Goal: Task Accomplishment & Management: Use online tool/utility

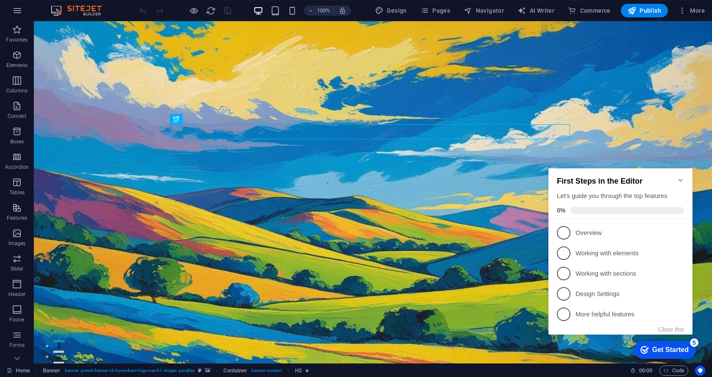
click at [680, 177] on icon "Minimize checklist" at bounding box center [680, 180] width 7 height 7
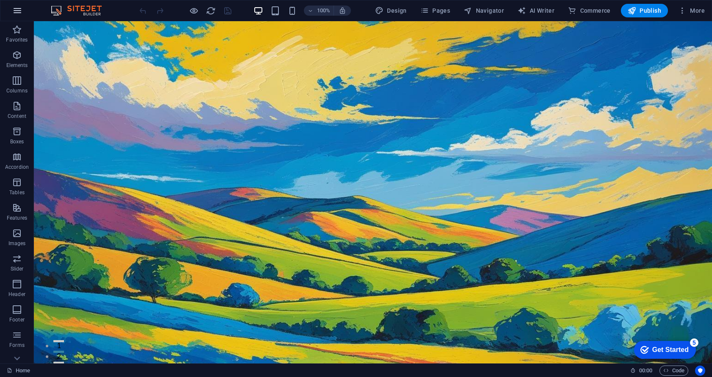
click at [19, 7] on icon "button" at bounding box center [17, 11] width 10 height 10
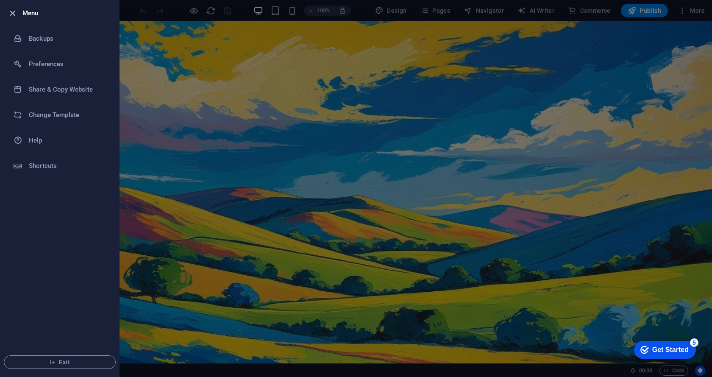
click at [12, 14] on icon "button" at bounding box center [13, 13] width 10 height 10
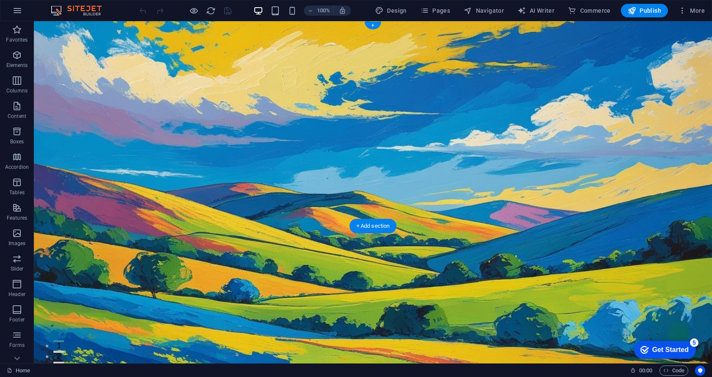
scroll to position [85, 0]
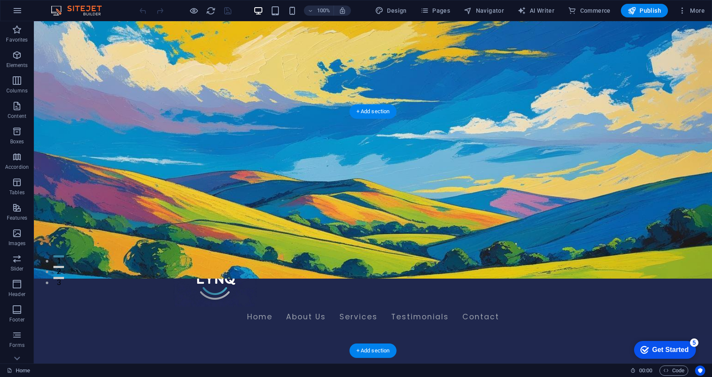
scroll to position [0, 0]
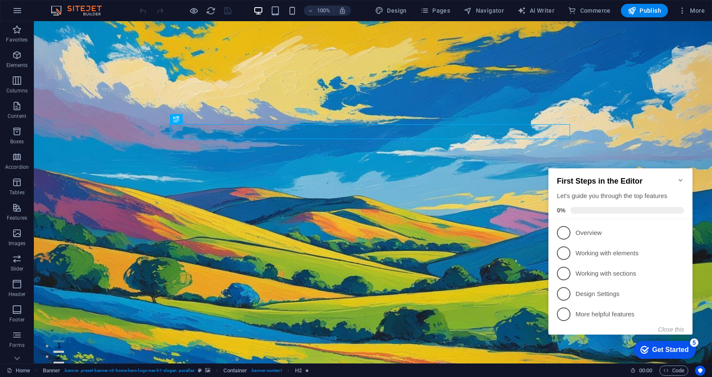
click at [680, 177] on icon "Minimize checklist" at bounding box center [680, 180] width 7 height 7
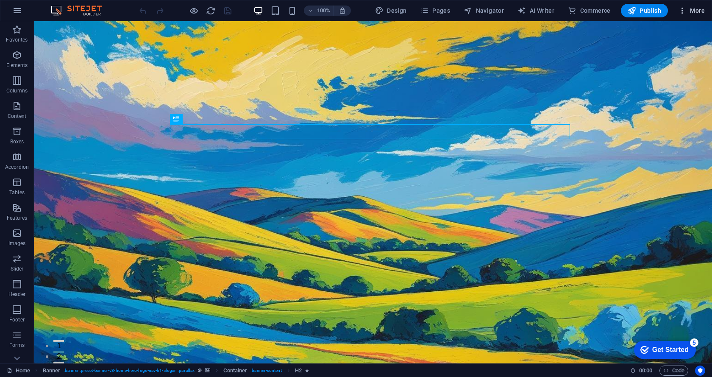
click at [678, 11] on icon "button" at bounding box center [682, 10] width 8 height 8
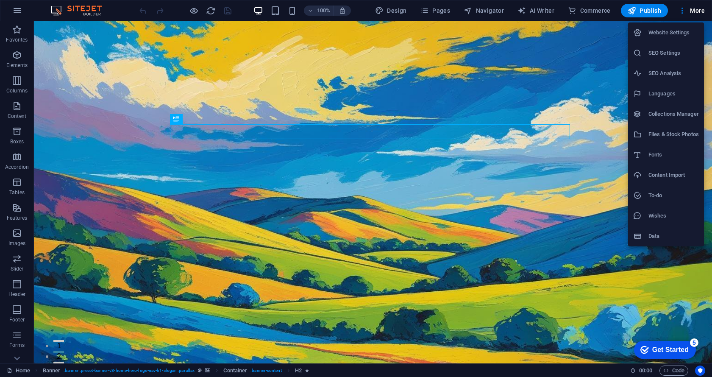
click at [687, 10] on div at bounding box center [356, 188] width 712 height 377
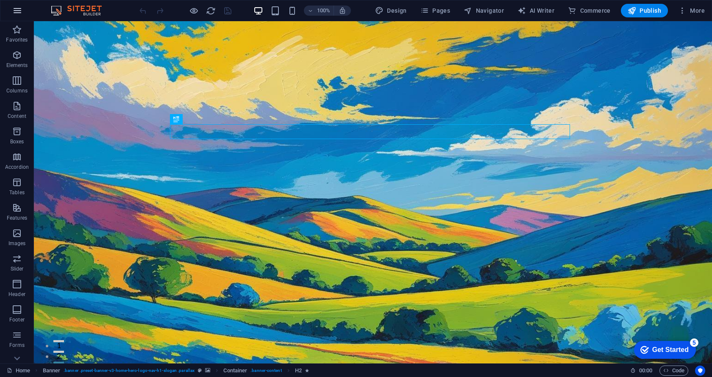
click at [20, 12] on icon "button" at bounding box center [17, 11] width 10 height 10
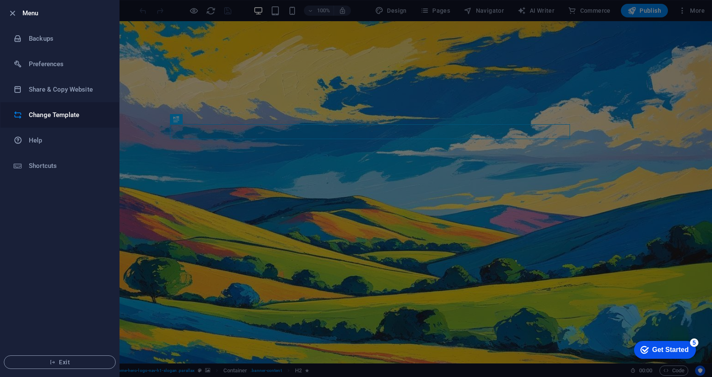
click at [46, 116] on h6 "Change Template" at bounding box center [68, 115] width 78 height 10
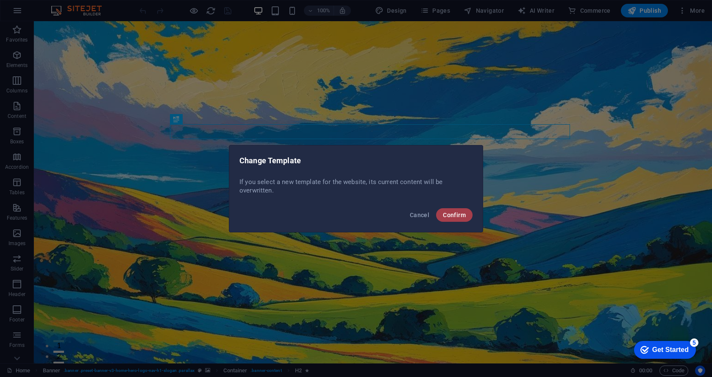
click at [455, 218] on span "Confirm" at bounding box center [454, 214] width 23 height 7
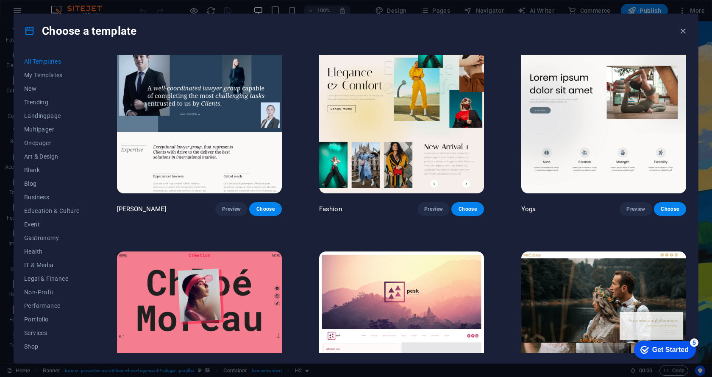
scroll to position [3729, 0]
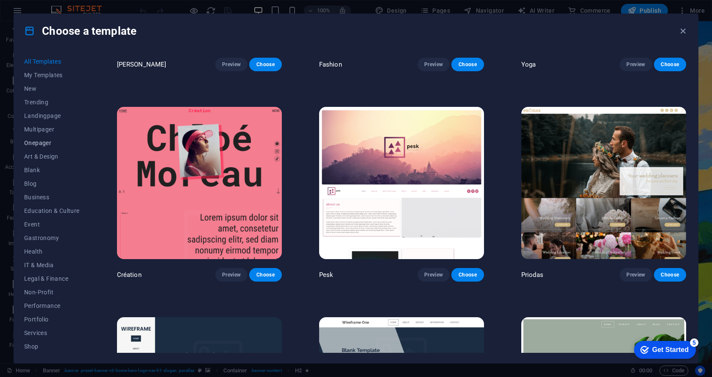
click at [38, 139] on span "Onepager" at bounding box center [52, 142] width 56 height 7
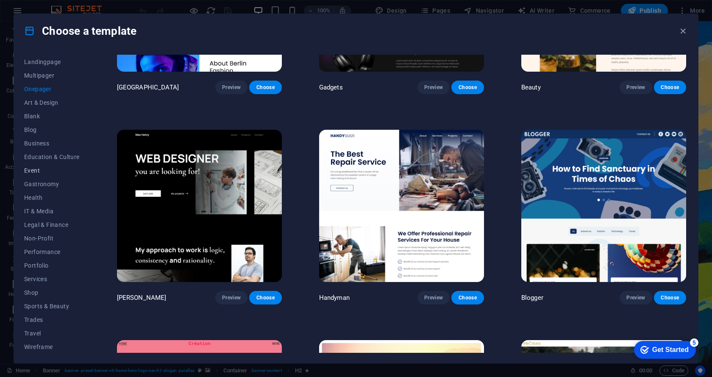
scroll to position [55, 0]
click at [41, 275] on span "Services" at bounding box center [52, 278] width 56 height 7
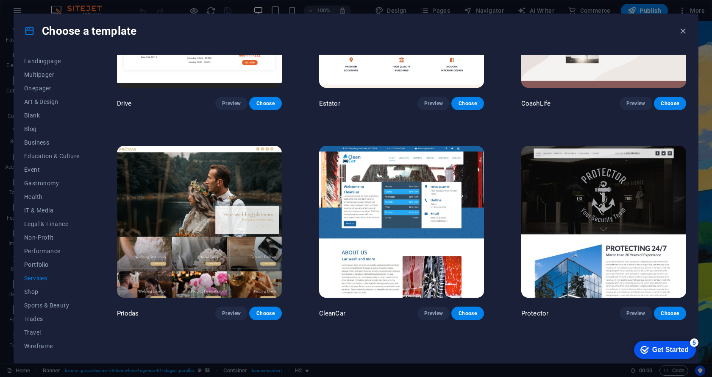
scroll to position [28, 0]
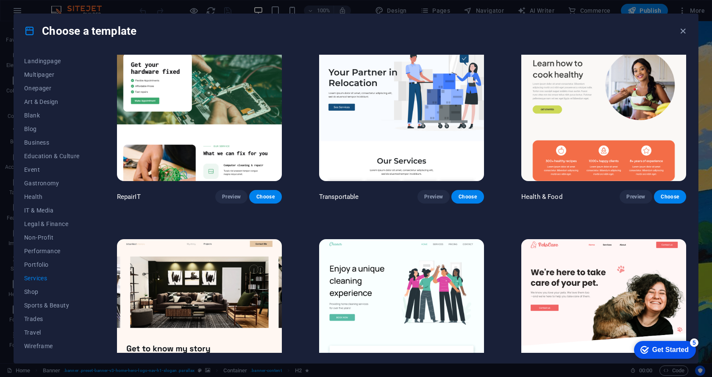
drag, startPoint x: 536, startPoint y: 180, endPoint x: 454, endPoint y: 174, distance: 82.1
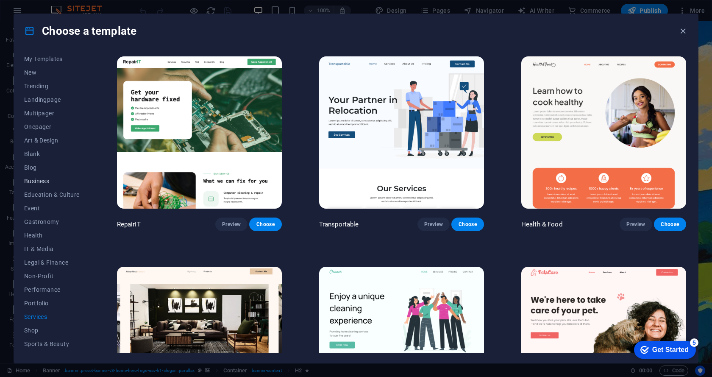
scroll to position [0, 0]
click at [44, 197] on span "Business" at bounding box center [52, 197] width 56 height 7
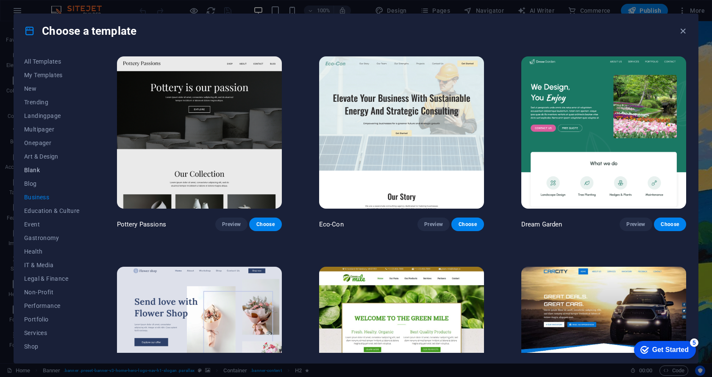
click at [39, 168] on span "Blank" at bounding box center [52, 170] width 56 height 7
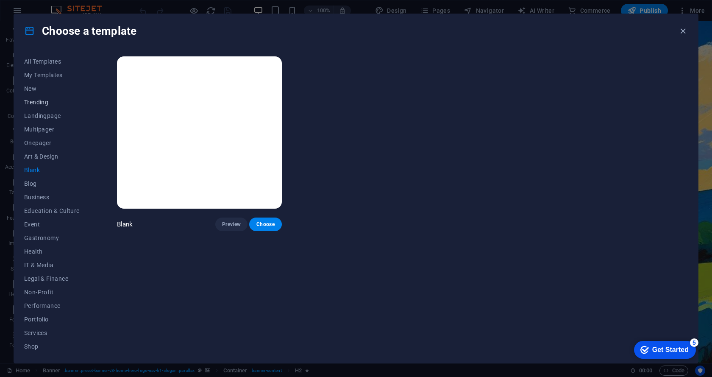
click at [44, 102] on span "Trending" at bounding box center [52, 102] width 56 height 7
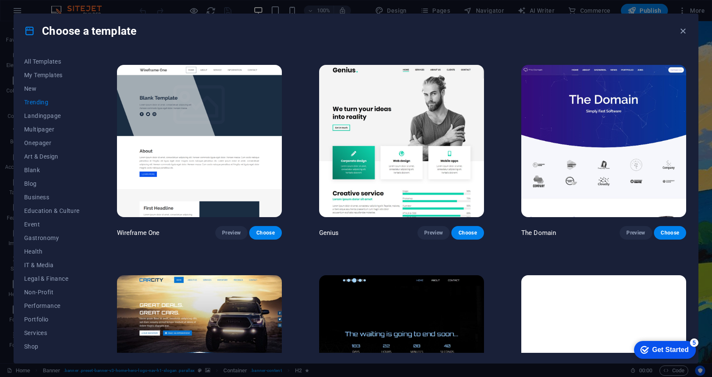
scroll to position [753, 0]
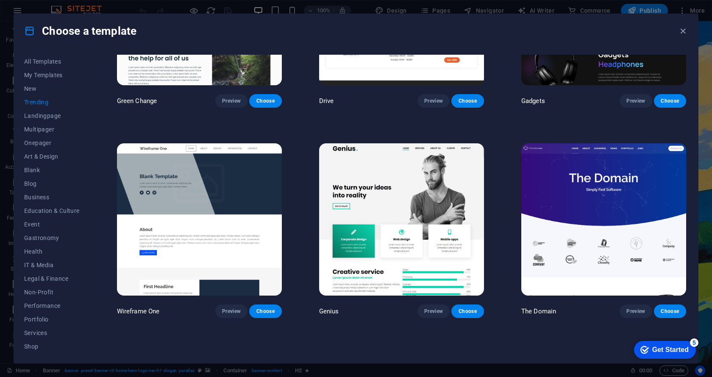
click at [578, 174] on img at bounding box center [603, 219] width 165 height 152
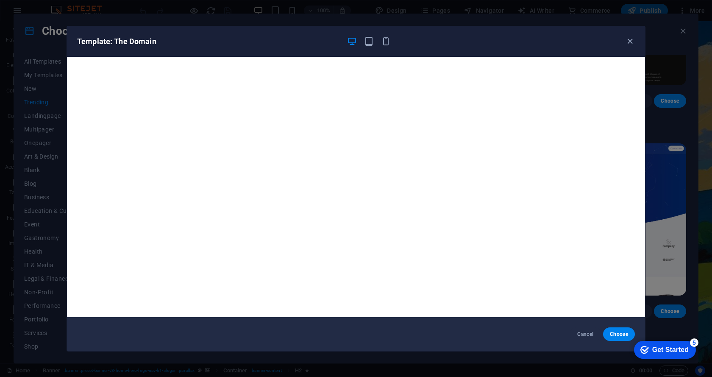
drag, startPoint x: 635, startPoint y: 39, endPoint x: 631, endPoint y: 42, distance: 4.4
click at [635, 40] on div "Template: The Domain" at bounding box center [356, 41] width 578 height 31
click at [631, 42] on icon "button" at bounding box center [630, 41] width 10 height 10
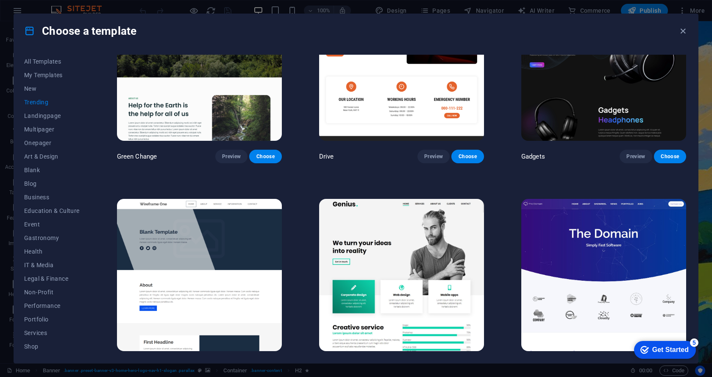
scroll to position [668, 0]
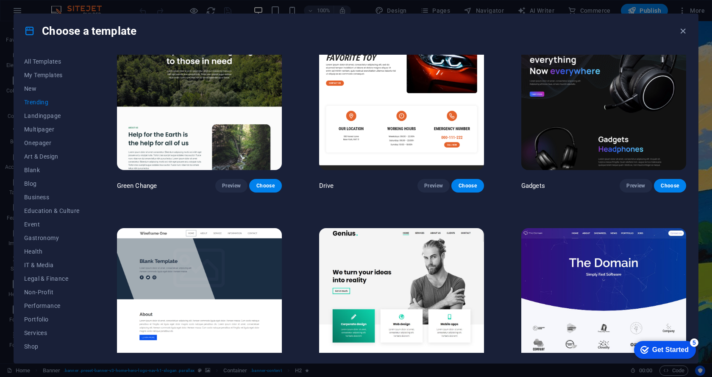
click at [577, 109] on img at bounding box center [603, 94] width 165 height 152
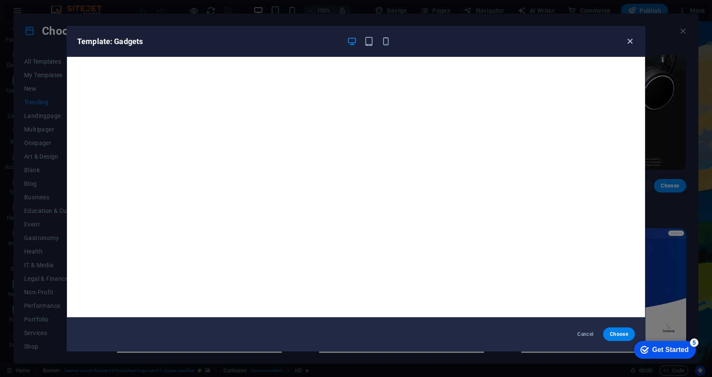
click at [627, 42] on icon "button" at bounding box center [630, 41] width 10 height 10
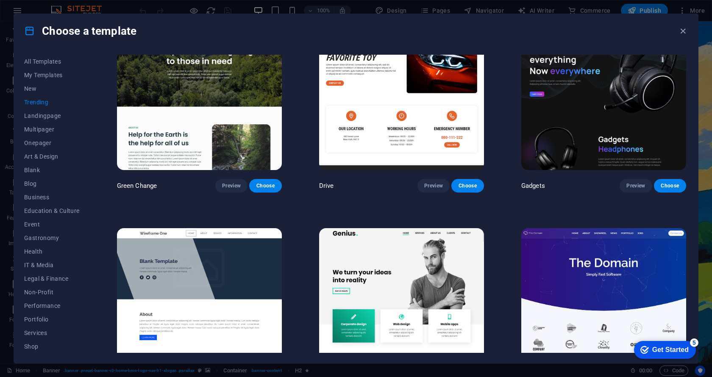
click at [565, 261] on img at bounding box center [603, 304] width 165 height 152
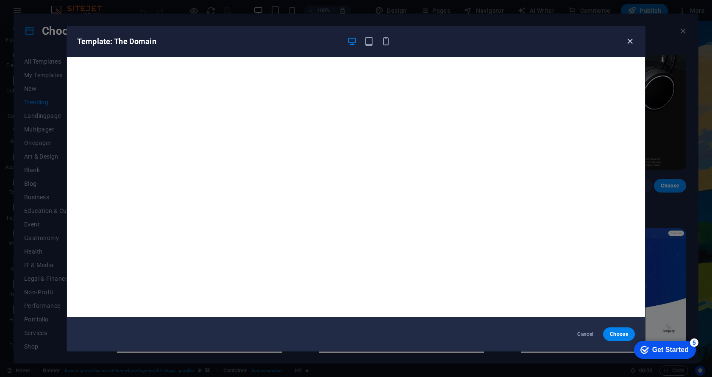
click at [632, 44] on icon "button" at bounding box center [630, 41] width 10 height 10
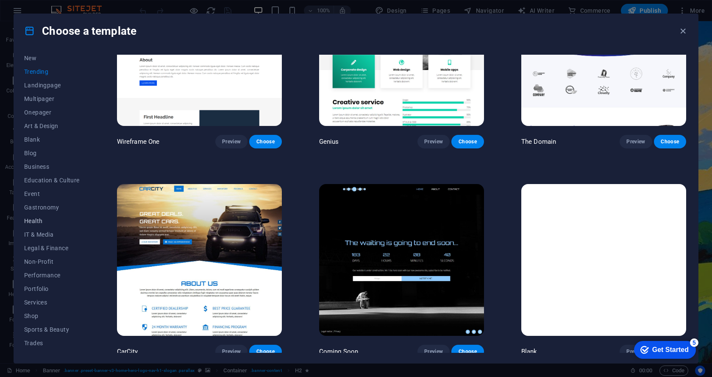
scroll to position [55, 0]
click at [39, 275] on span "Services" at bounding box center [52, 278] width 56 height 7
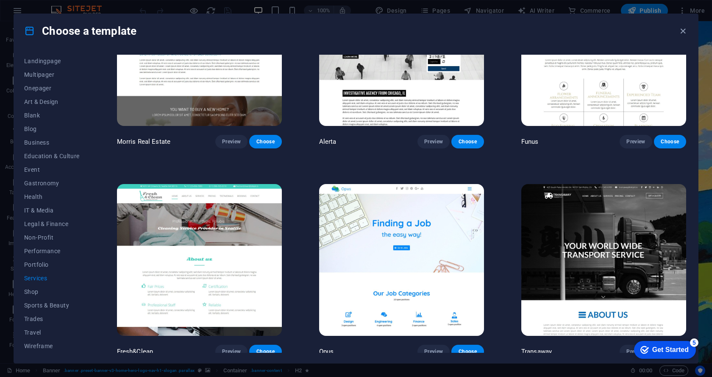
scroll to position [922, 0]
click at [38, 264] on span "Portfolio" at bounding box center [52, 264] width 56 height 7
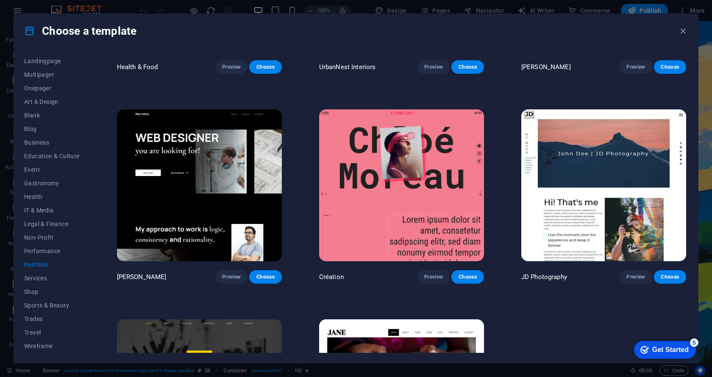
scroll to position [169, 0]
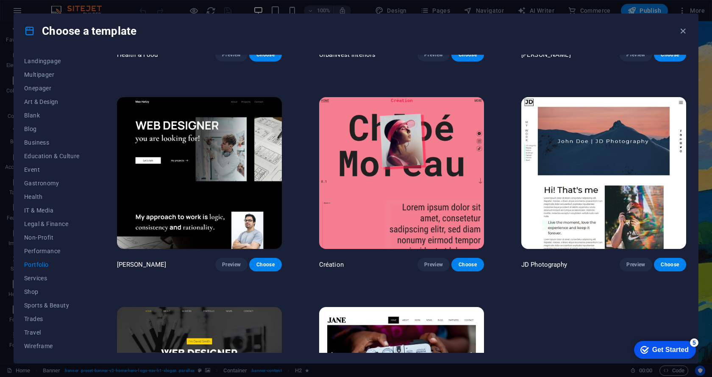
click at [222, 153] on img at bounding box center [199, 173] width 165 height 152
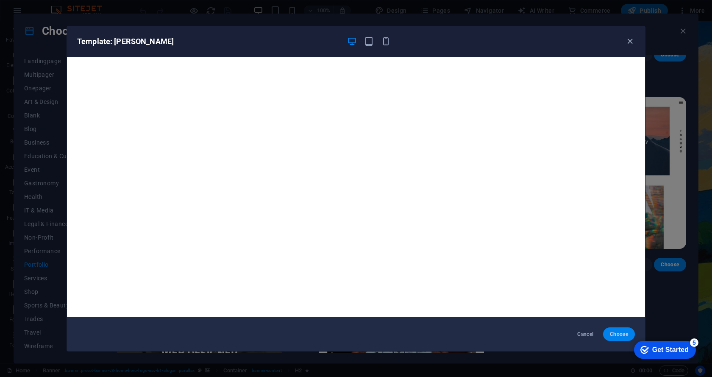
click at [616, 330] on span "Choose" at bounding box center [619, 333] width 18 height 7
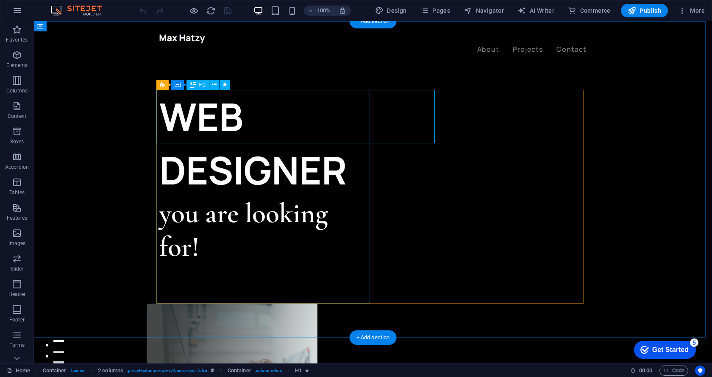
click at [311, 112] on div "WEB DESIGNER" at bounding box center [266, 143] width 214 height 107
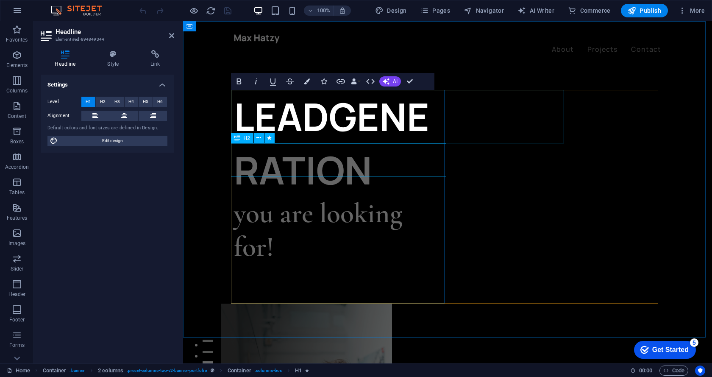
click at [294, 197] on div "you are looking for!" at bounding box center [341, 230] width 214 height 67
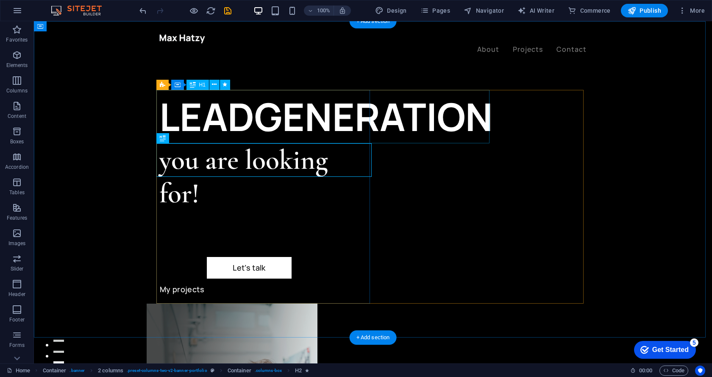
click at [236, 125] on div "LEADGENERATION" at bounding box center [266, 116] width 214 height 53
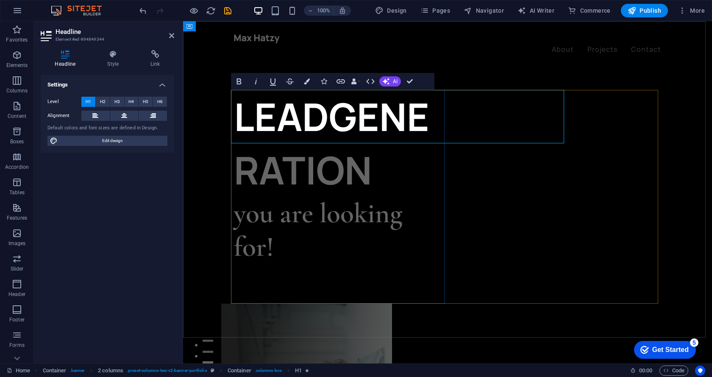
click at [235, 117] on h1 "LEADGENERATION" at bounding box center [341, 143] width 214 height 107
click at [236, 117] on h1 "LEADGENERATION" at bounding box center [341, 143] width 214 height 107
click at [254, 117] on h1 "LEADGENERATION" at bounding box center [341, 143] width 214 height 107
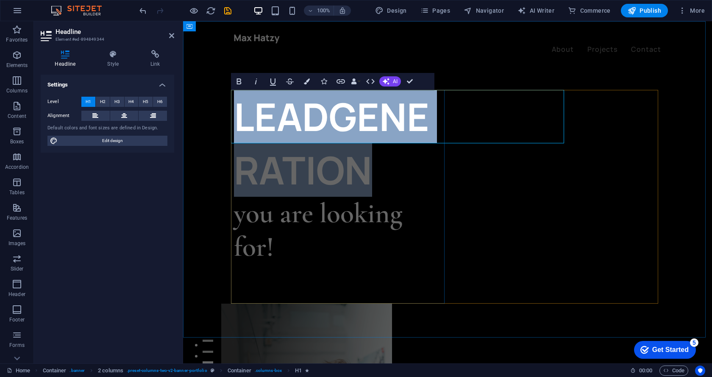
click at [254, 117] on h1 "LEADGENERATION" at bounding box center [341, 143] width 214 height 107
click at [249, 116] on h1 "LEADGENERATION" at bounding box center [341, 143] width 214 height 107
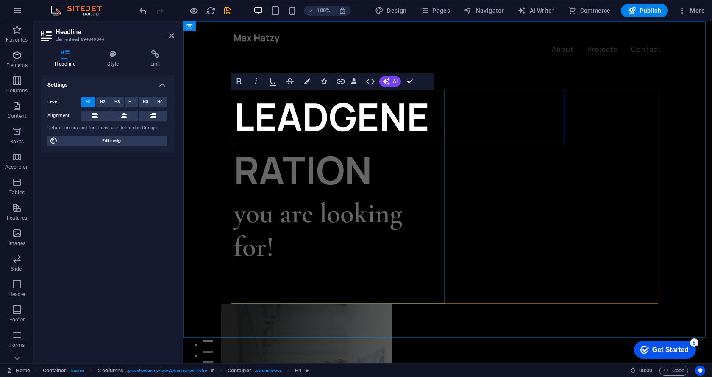
click at [237, 117] on h1 "LEADGENERATION" at bounding box center [341, 143] width 214 height 107
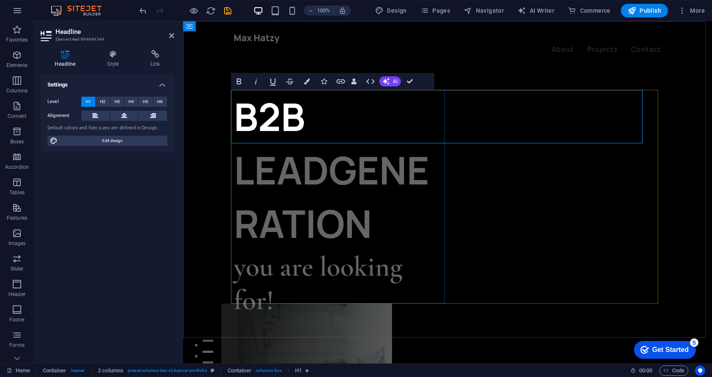
click at [447, 134] on h1 "B2B LEADGENERATION" at bounding box center [341, 170] width 214 height 160
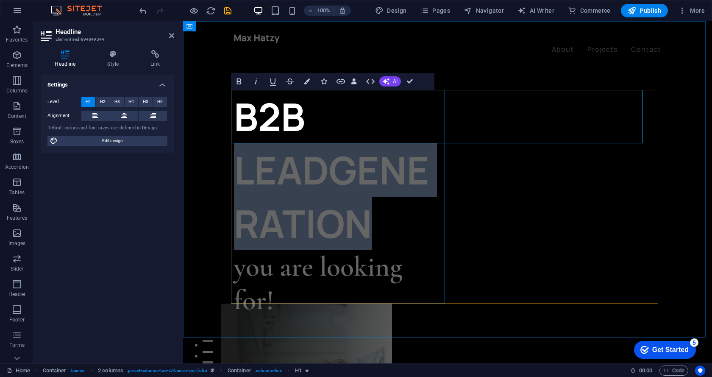
click at [447, 134] on h1 "B2B LEADGENERATION" at bounding box center [341, 170] width 214 height 160
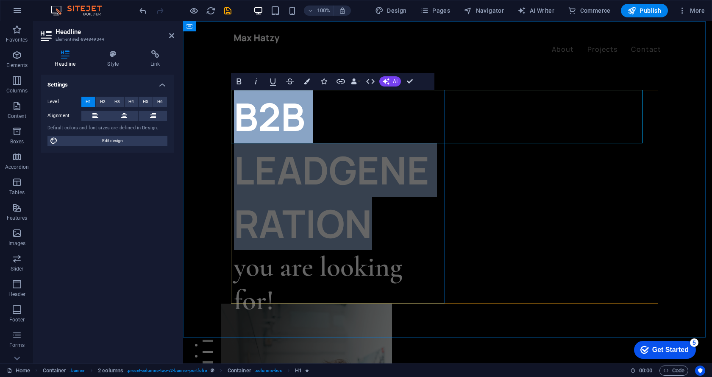
click at [447, 134] on h1 "B2B LEADGENERATION" at bounding box center [341, 170] width 214 height 160
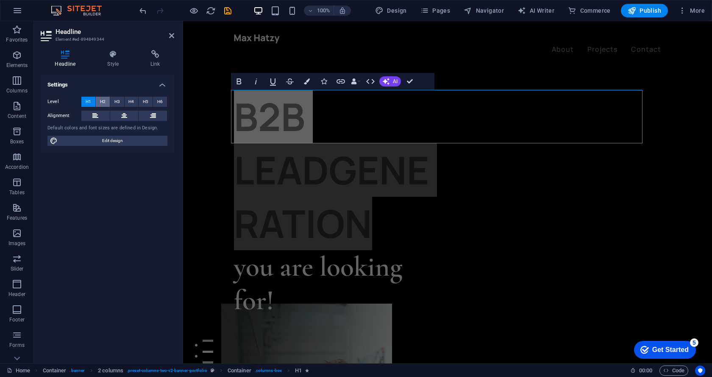
click at [100, 102] on span "H2" at bounding box center [103, 102] width 6 height 10
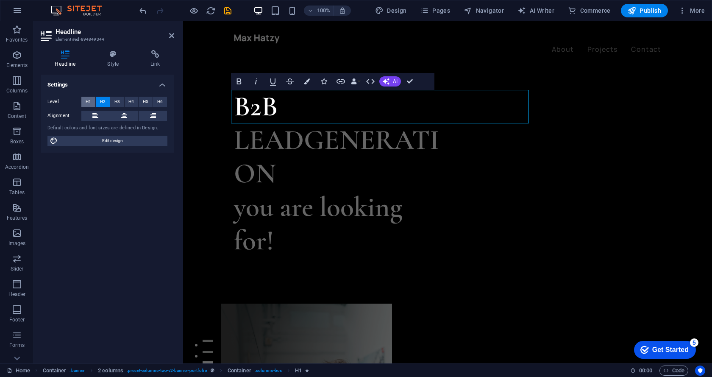
click at [91, 102] on span "H1" at bounding box center [89, 102] width 6 height 10
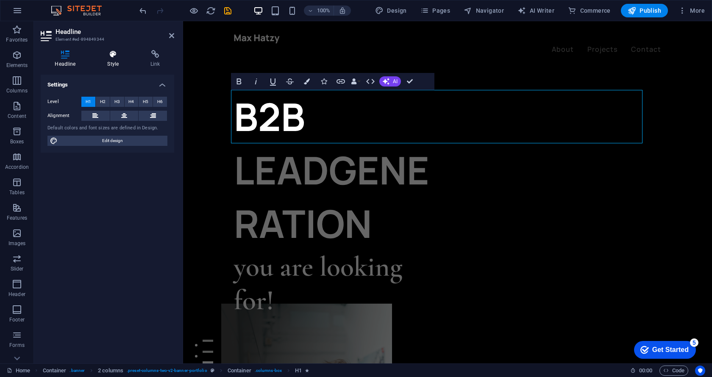
click at [113, 61] on h4 "Style" at bounding box center [114, 59] width 43 height 18
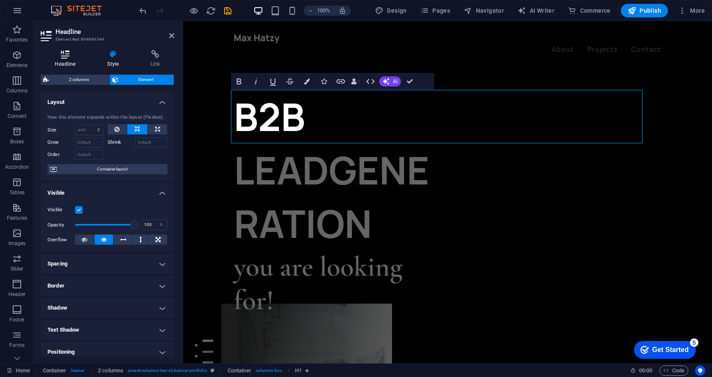
click at [77, 58] on icon at bounding box center [65, 54] width 49 height 8
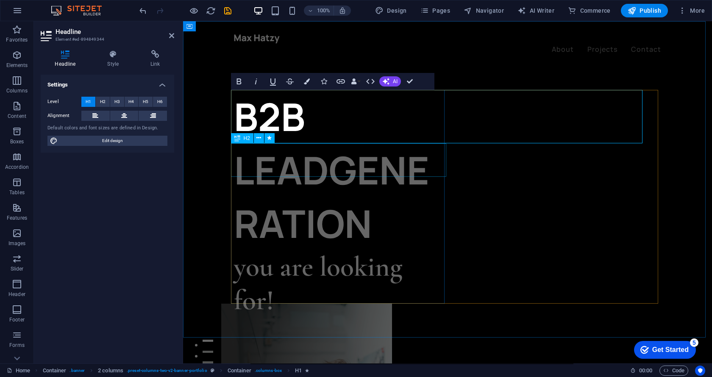
click at [308, 250] on div "you are looking for!" at bounding box center [341, 283] width 214 height 67
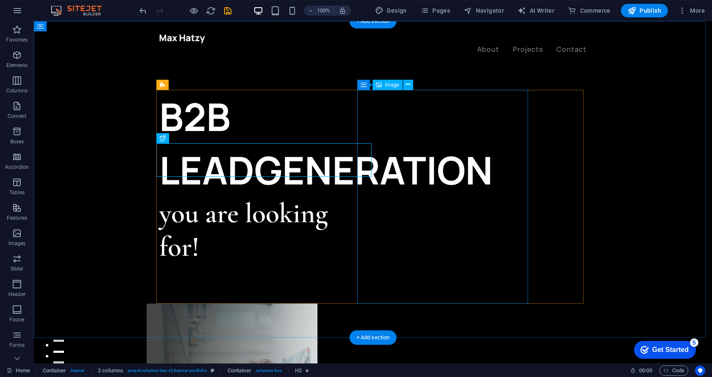
select select "%"
select select "px"
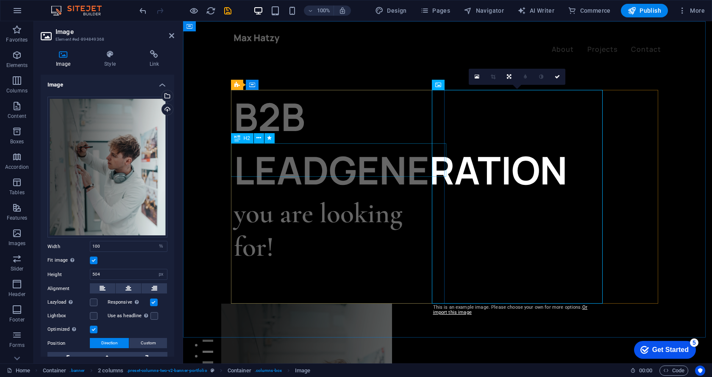
click at [396, 212] on div "B2B LEADGENERATION you are looking for! Let’s talk My projects" at bounding box center [341, 197] width 214 height 214
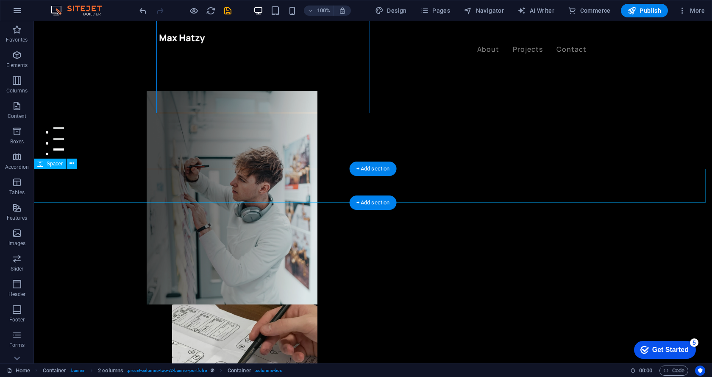
scroll to position [254, 0]
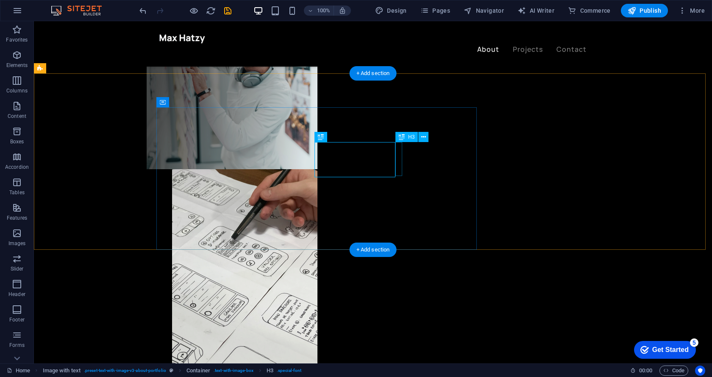
scroll to position [297, 0]
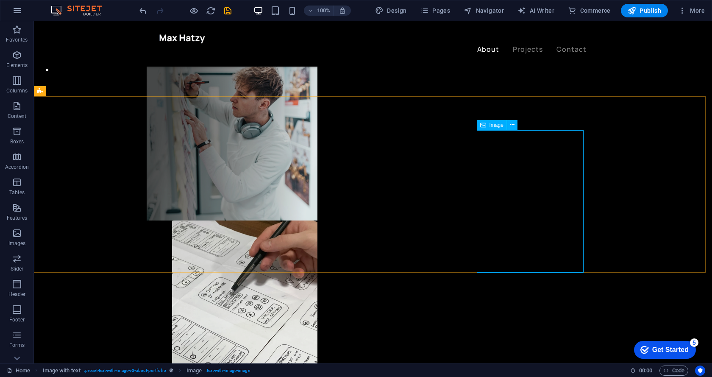
click at [496, 125] on span "Image" at bounding box center [496, 124] width 14 height 5
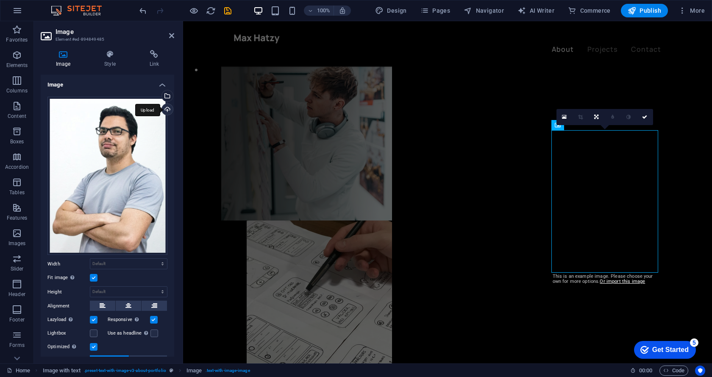
click at [165, 107] on div "Upload" at bounding box center [166, 110] width 13 height 13
click at [117, 131] on div "Drag files here, click to choose files or select files from Files or our free s…" at bounding box center [107, 176] width 120 height 158
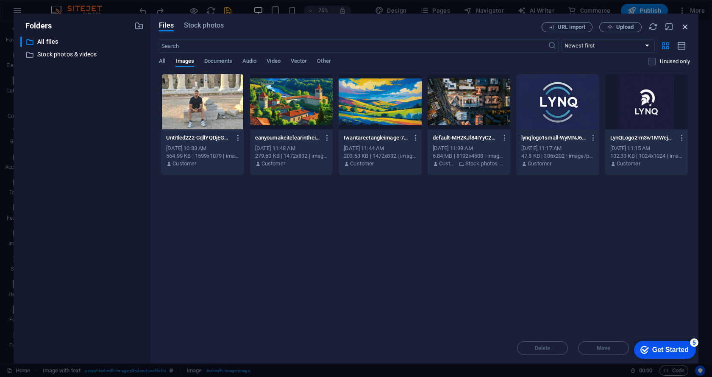
click at [686, 28] on icon "button" at bounding box center [684, 26] width 9 height 9
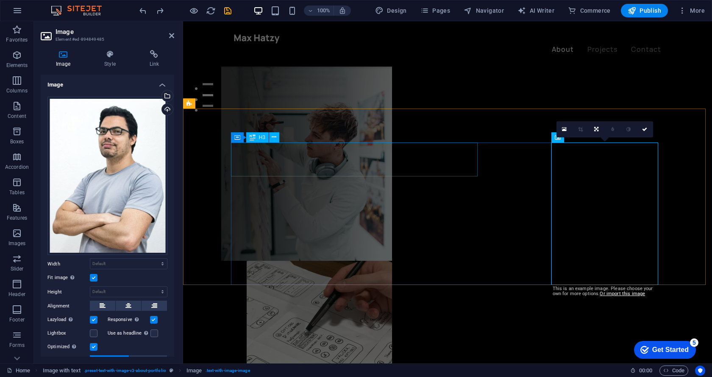
scroll to position [212, 0]
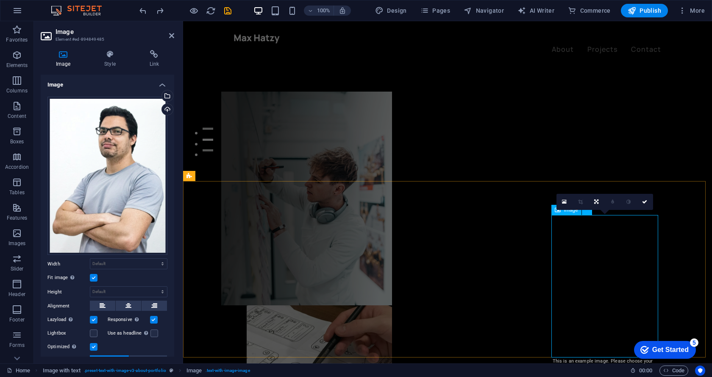
drag, startPoint x: 136, startPoint y: 142, endPoint x: 121, endPoint y: 145, distance: 14.6
click at [121, 145] on div "Drag files here, click to choose files or select files from Files or our free s…" at bounding box center [107, 176] width 120 height 158
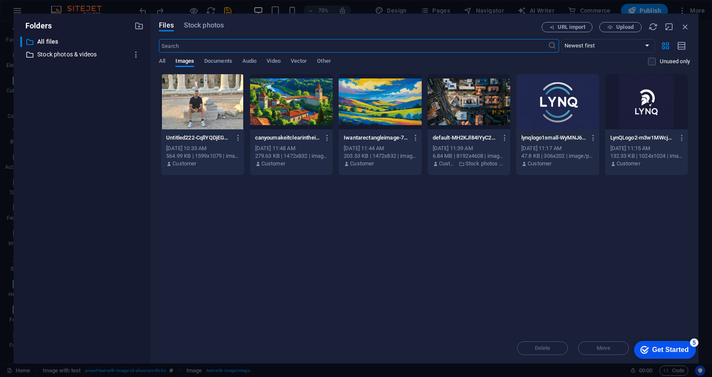
click at [68, 53] on p "Stock photos & videos" at bounding box center [82, 55] width 91 height 10
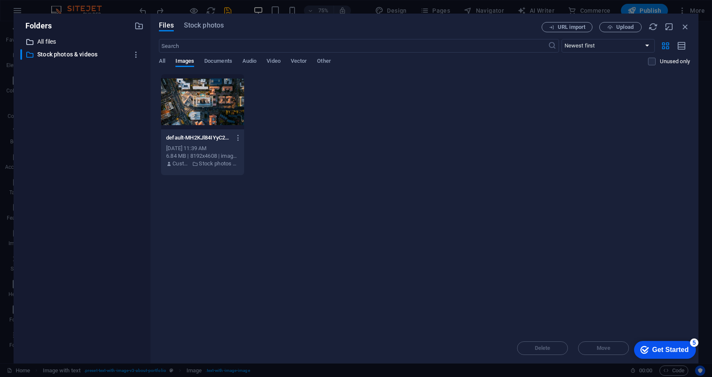
click at [55, 43] on p "All files" at bounding box center [82, 42] width 91 height 10
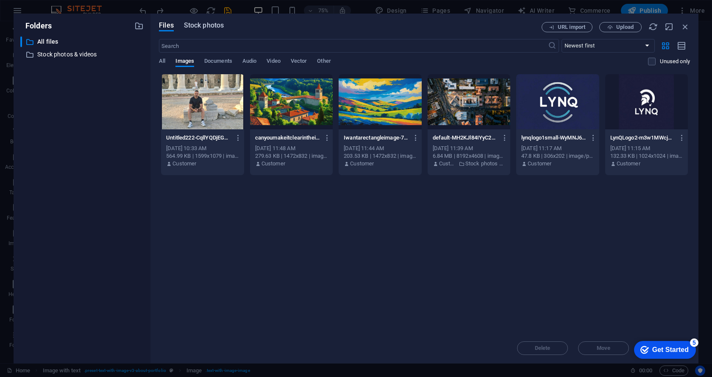
click at [192, 25] on span "Stock photos" at bounding box center [204, 25] width 40 height 10
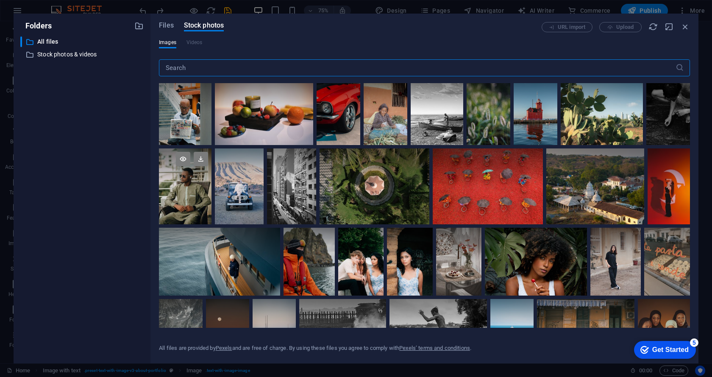
click at [185, 188] on div at bounding box center [185, 185] width 53 height 75
click at [185, 188] on div at bounding box center [185, 205] width 53 height 38
click at [689, 25] on icon "button" at bounding box center [684, 26] width 9 height 9
